Goal: Transaction & Acquisition: Subscribe to service/newsletter

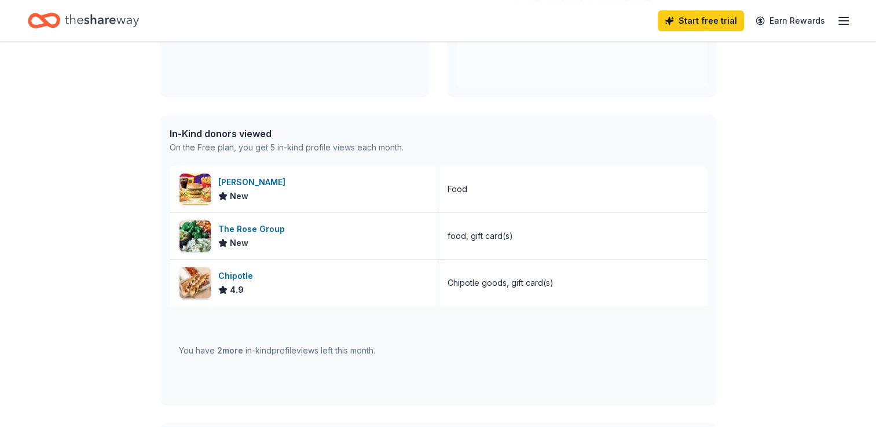
scroll to position [289, 0]
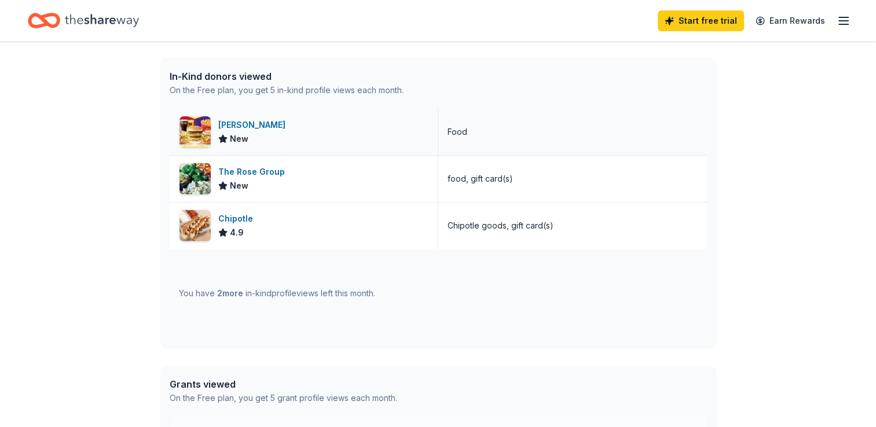
click at [241, 122] on div "McDonald's" at bounding box center [254, 125] width 72 height 14
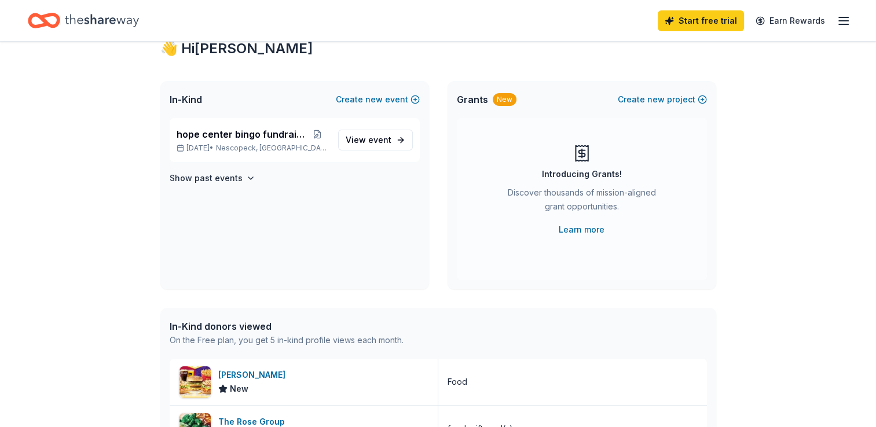
scroll to position [0, 0]
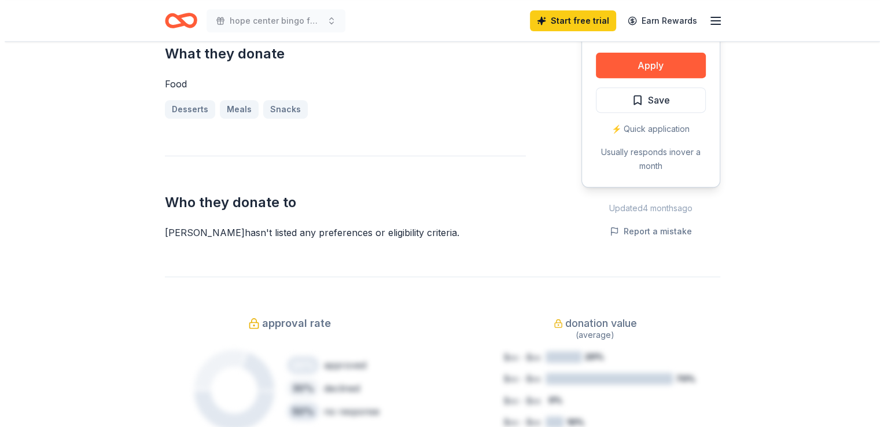
scroll to position [405, 0]
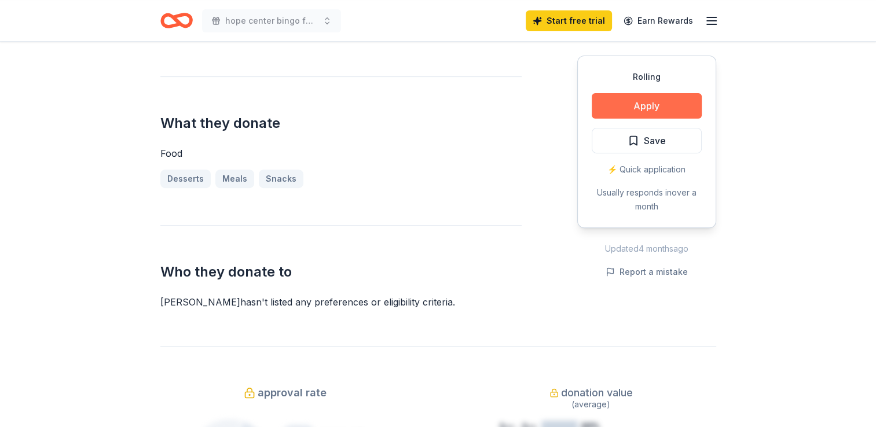
click at [638, 103] on button "Apply" at bounding box center [647, 105] width 110 height 25
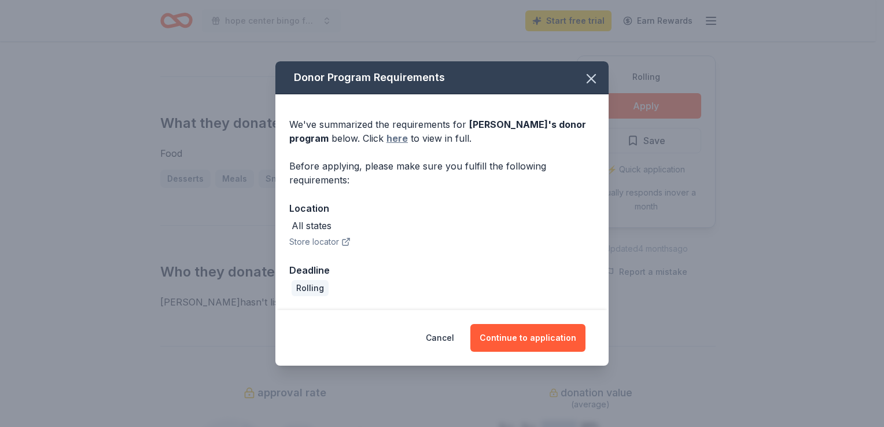
click at [395, 139] on link "here" at bounding box center [397, 138] width 21 height 14
click at [515, 335] on button "Continue to application" at bounding box center [528, 338] width 115 height 28
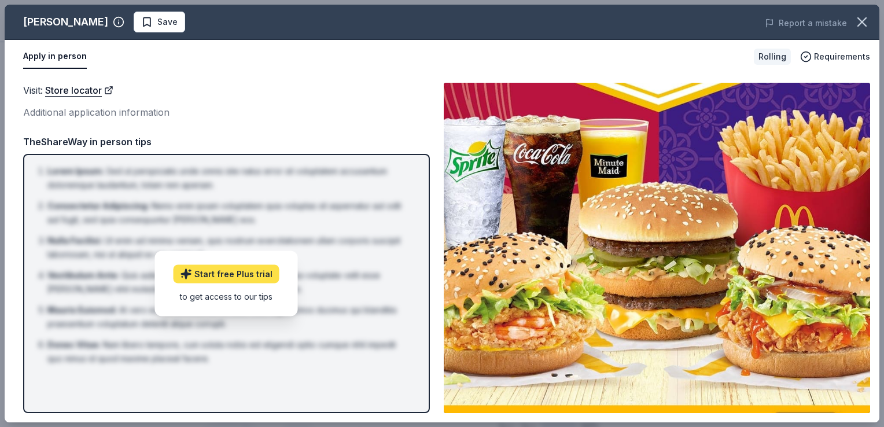
click at [225, 267] on link "Start free Plus trial" at bounding box center [227, 274] width 106 height 19
